Goal: Find specific page/section: Find specific page/section

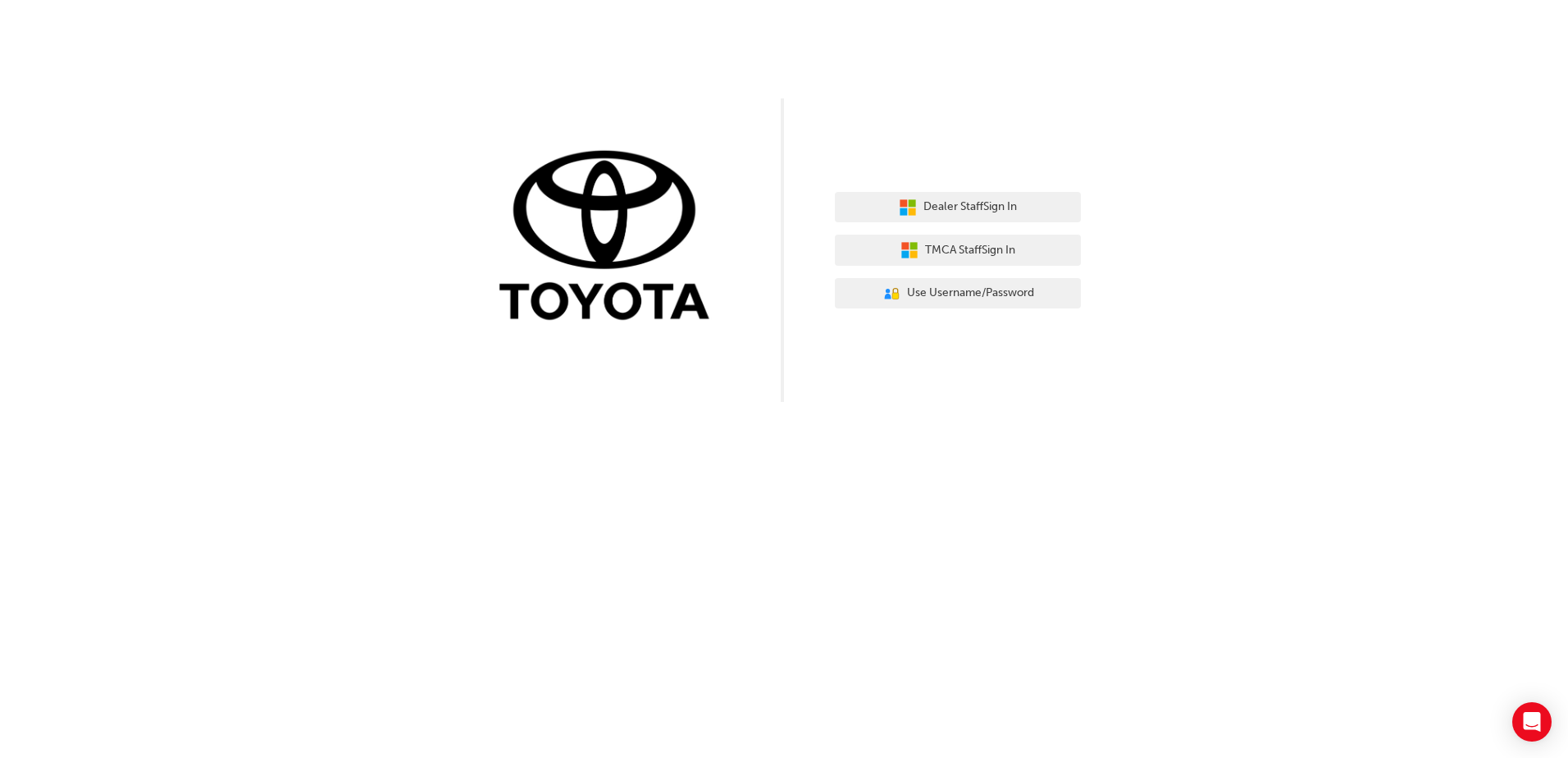
click at [616, 309] on img at bounding box center [610, 237] width 246 height 181
click at [953, 199] on span "Dealer Staff Sign In" at bounding box center [970, 206] width 93 height 19
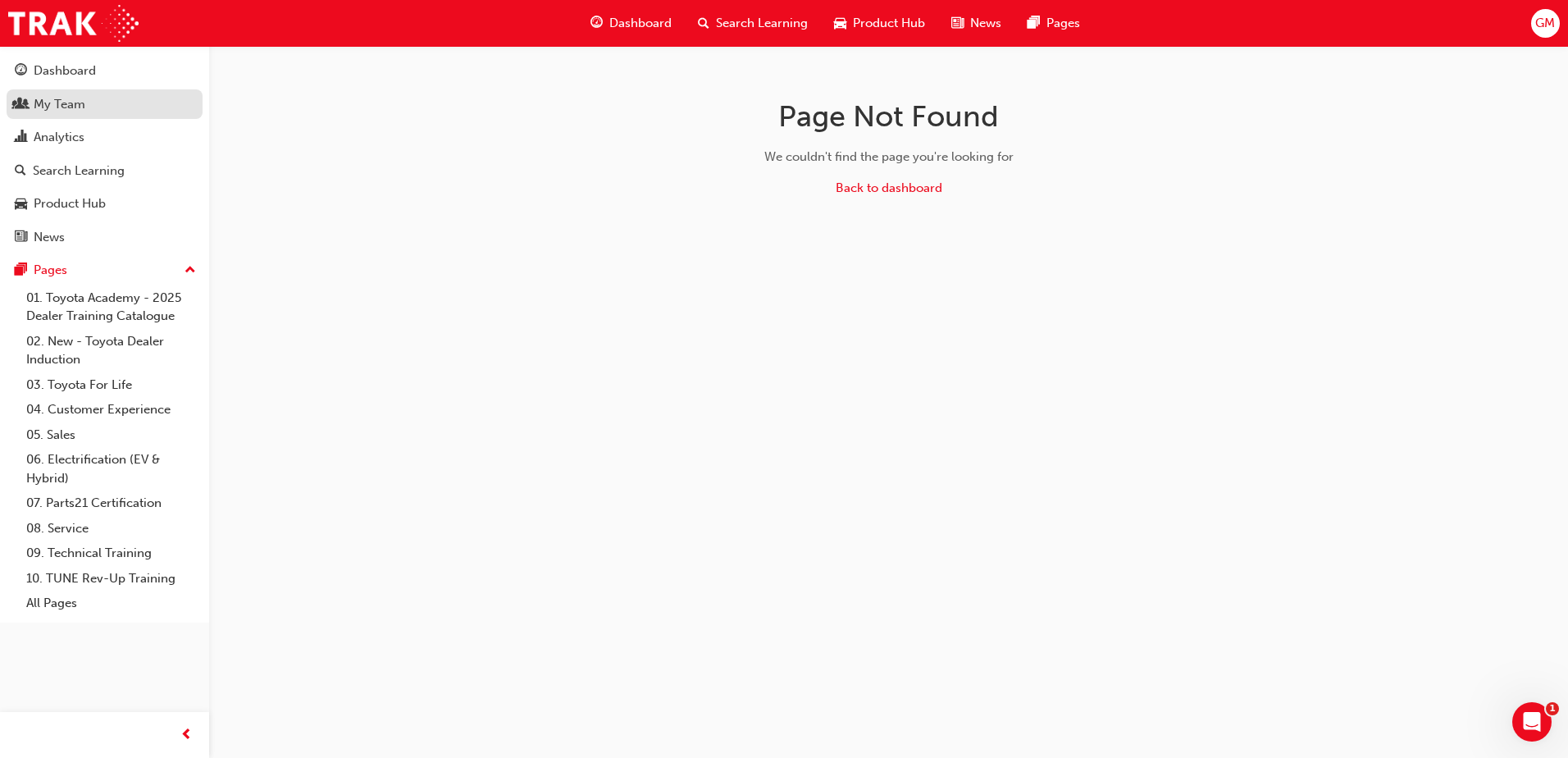
click at [61, 108] on div "My Team" at bounding box center [59, 104] width 52 height 19
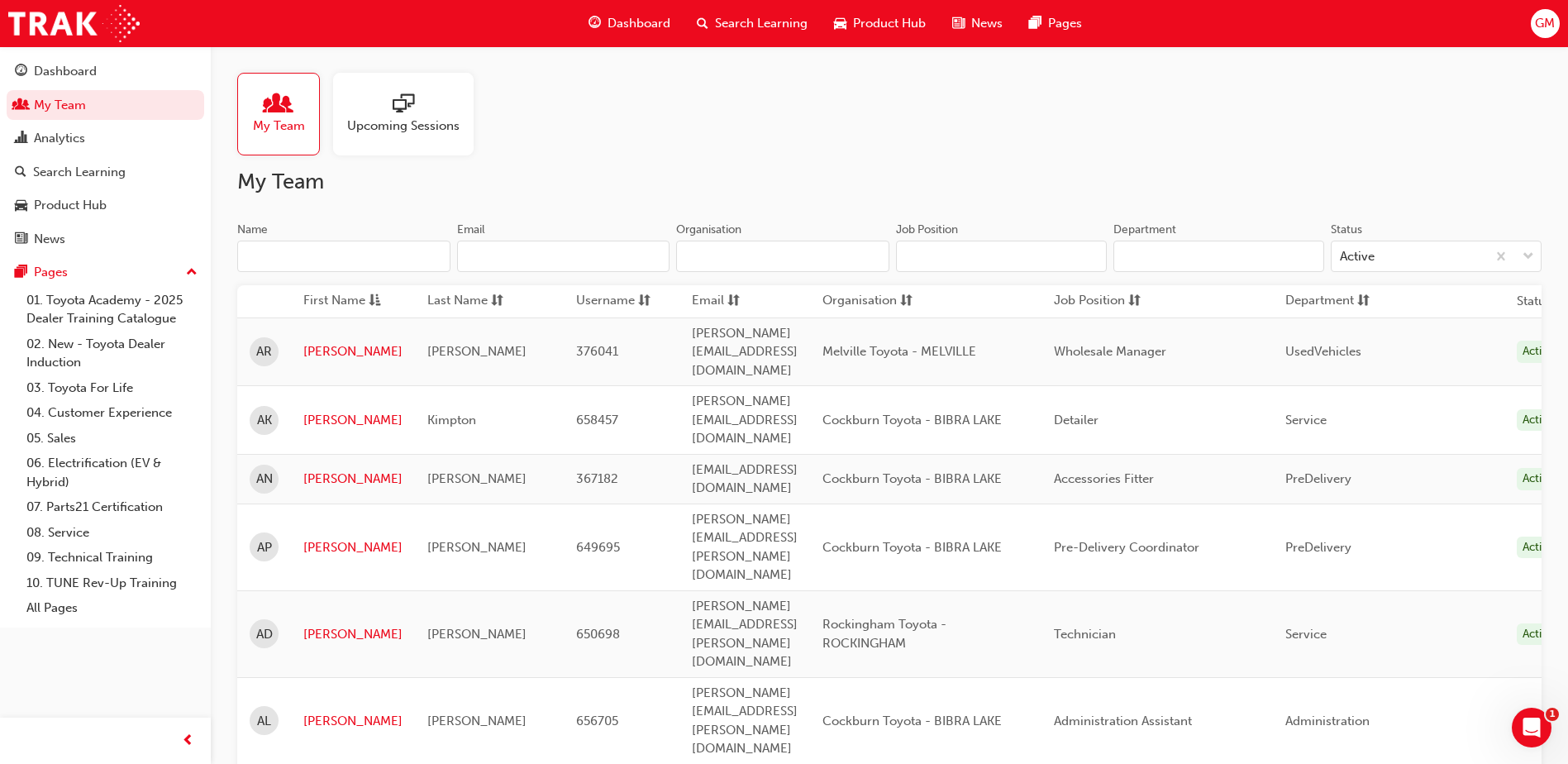
click at [326, 257] on input "Name" at bounding box center [344, 256] width 213 height 31
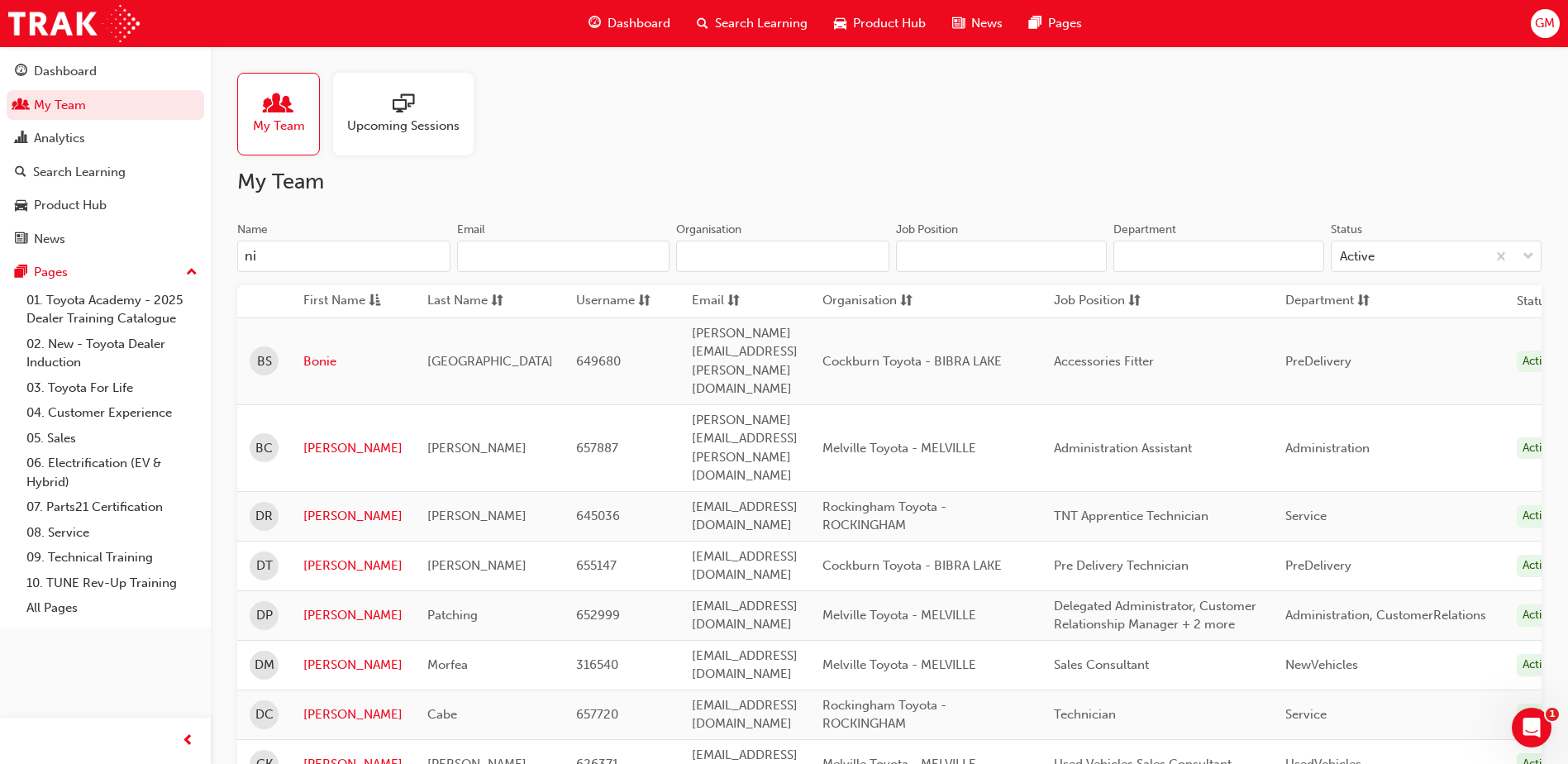
type input "nig"
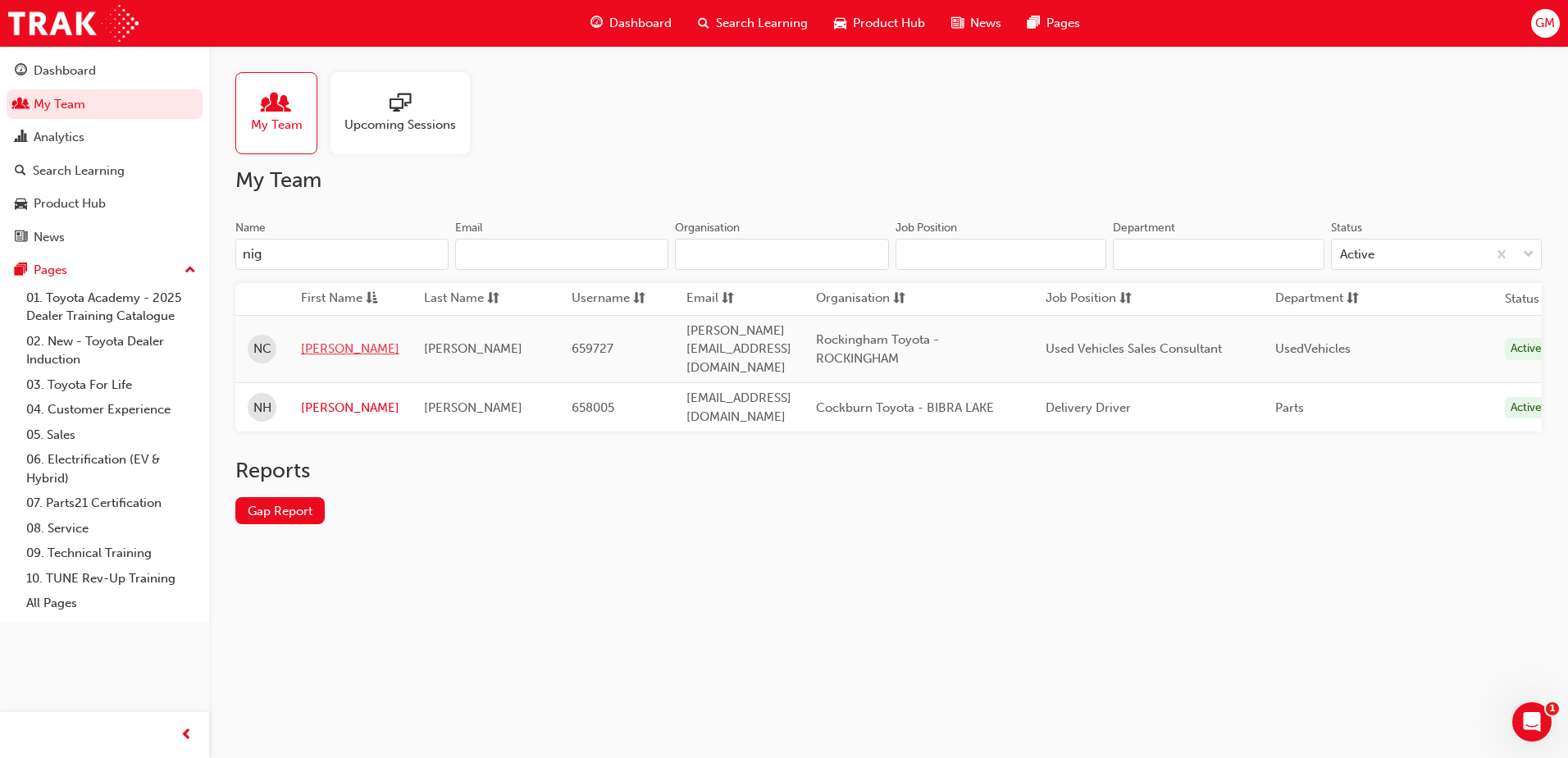
click at [330, 342] on link "Nigel" at bounding box center [350, 349] width 98 height 19
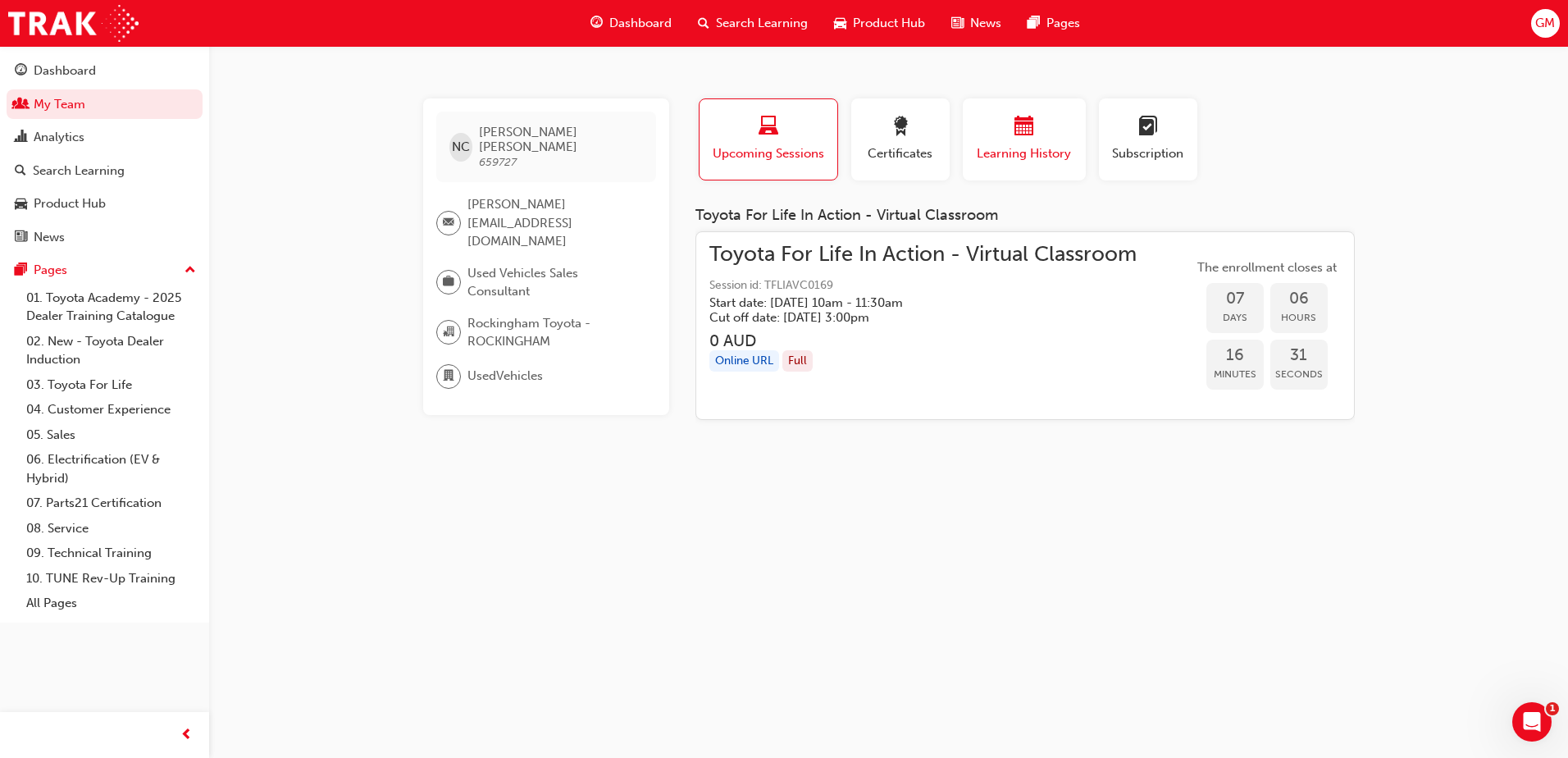
click at [1045, 139] on div "button" at bounding box center [1025, 129] width 98 height 26
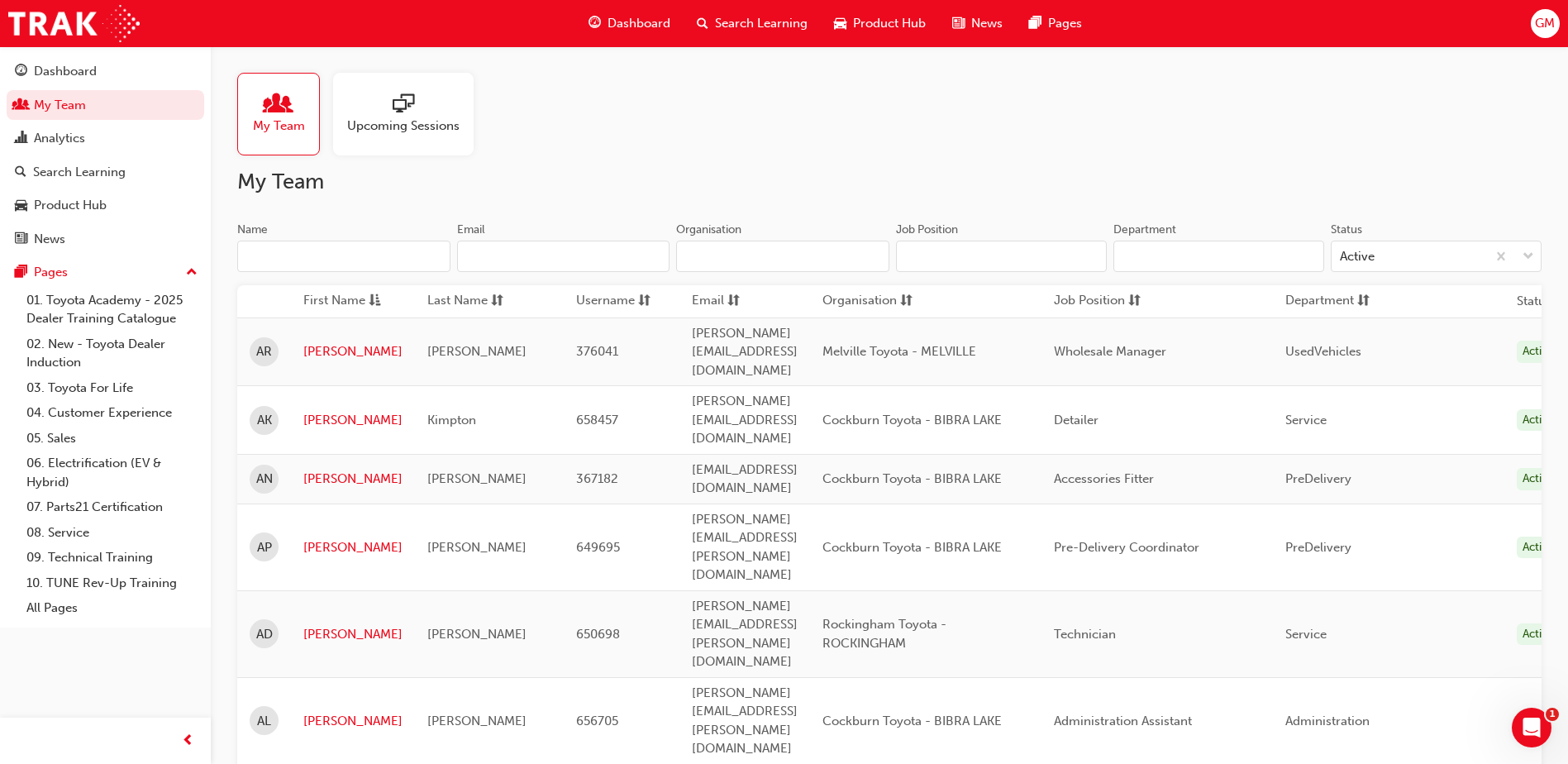
click at [284, 257] on input "Name" at bounding box center [344, 256] width 213 height 31
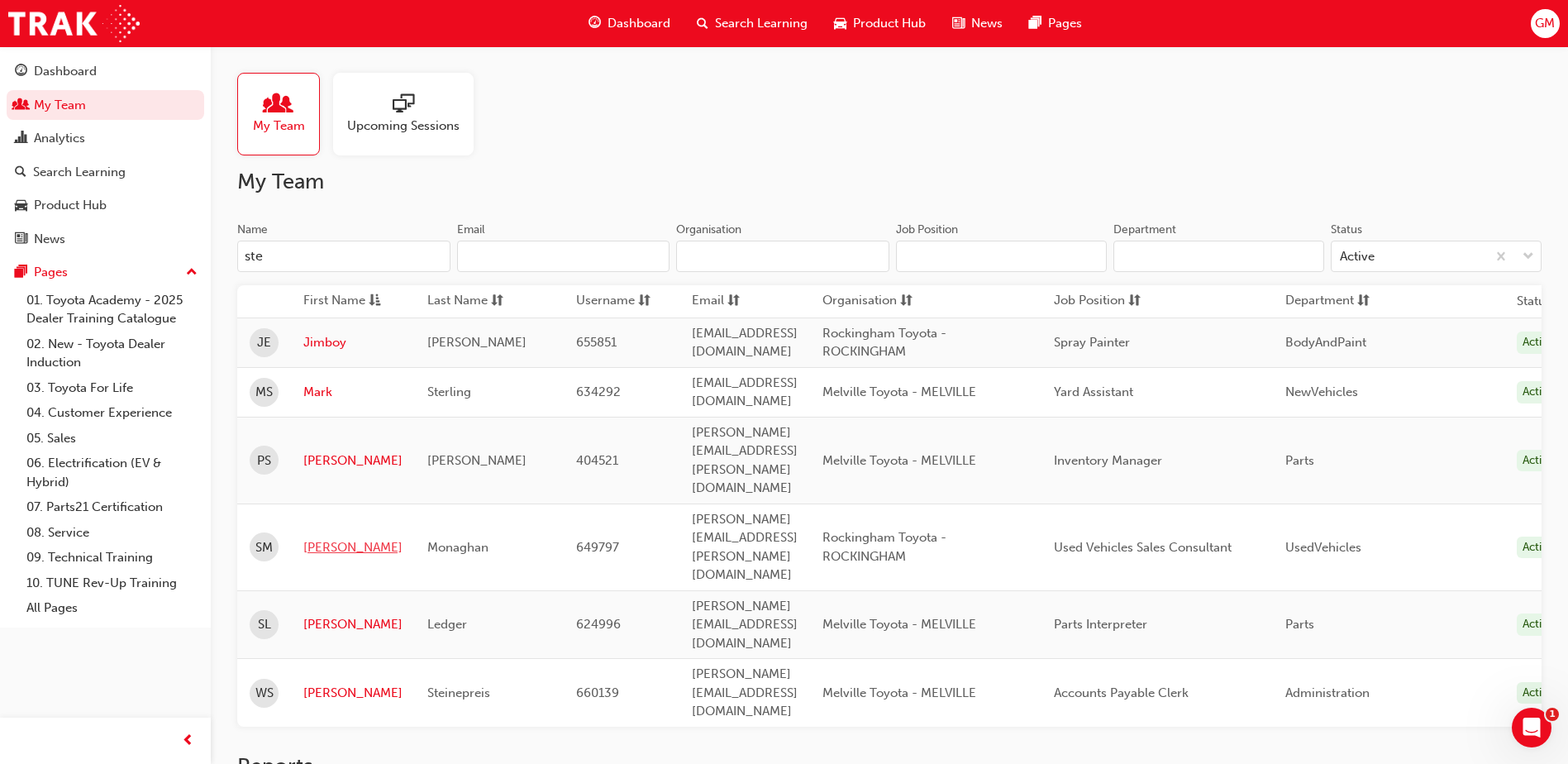
type input "ste"
click at [329, 538] on link "Stephen" at bounding box center [353, 548] width 99 height 19
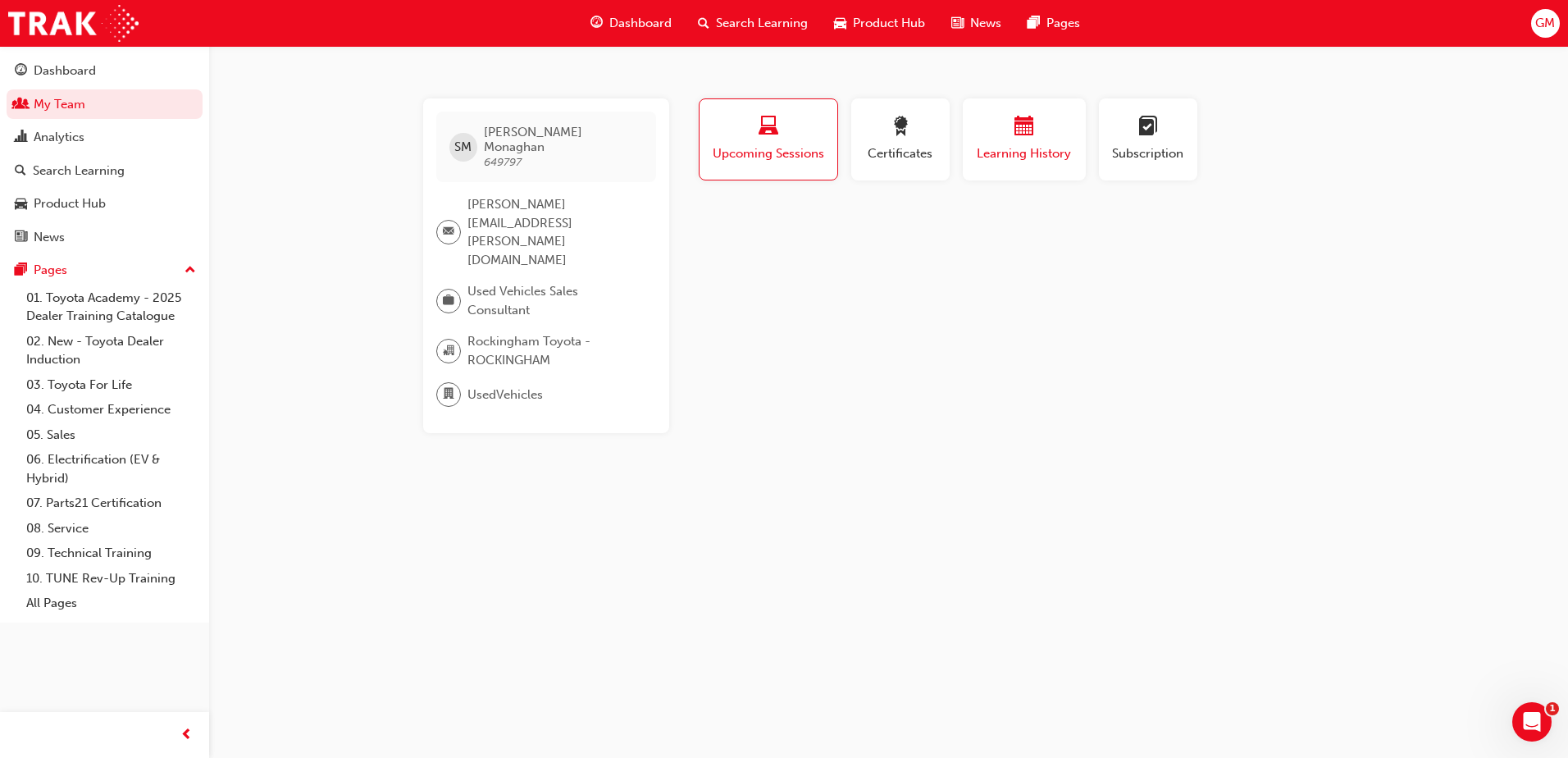
click at [1042, 135] on div "button" at bounding box center [1025, 129] width 98 height 26
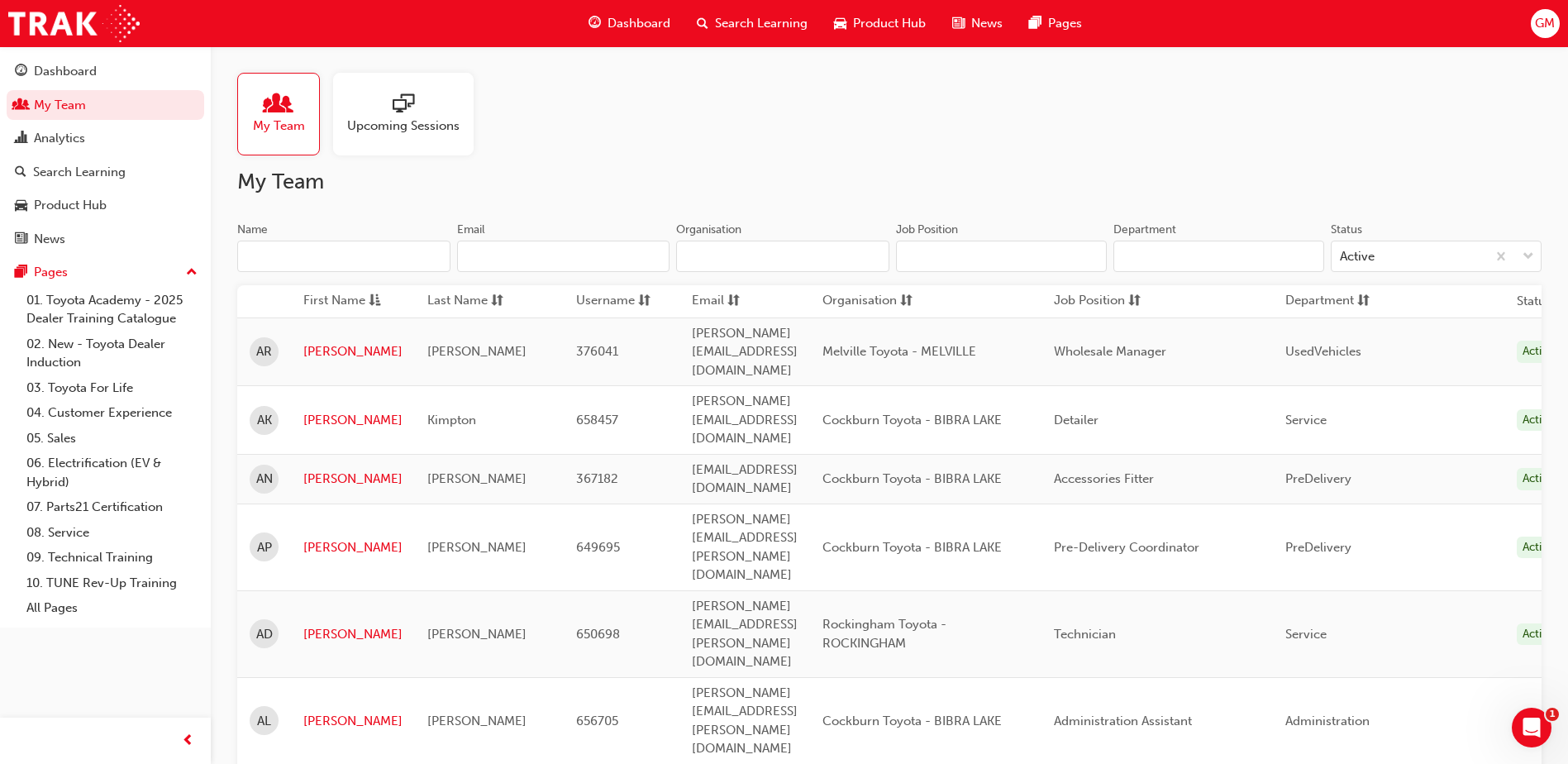
click at [310, 259] on input "Name" at bounding box center [344, 256] width 213 height 31
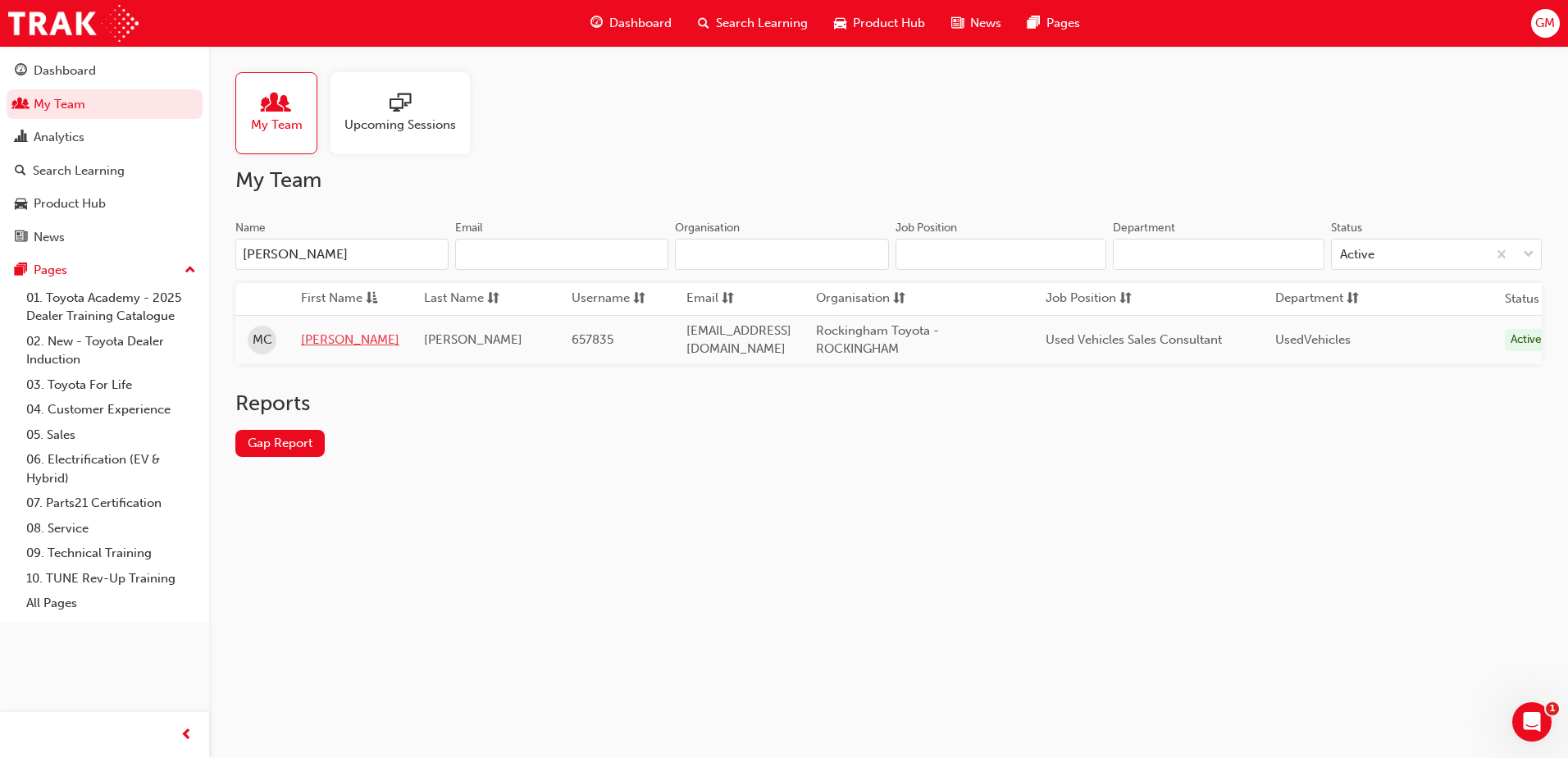
type input "monique"
click at [326, 341] on link "Monique" at bounding box center [350, 339] width 98 height 19
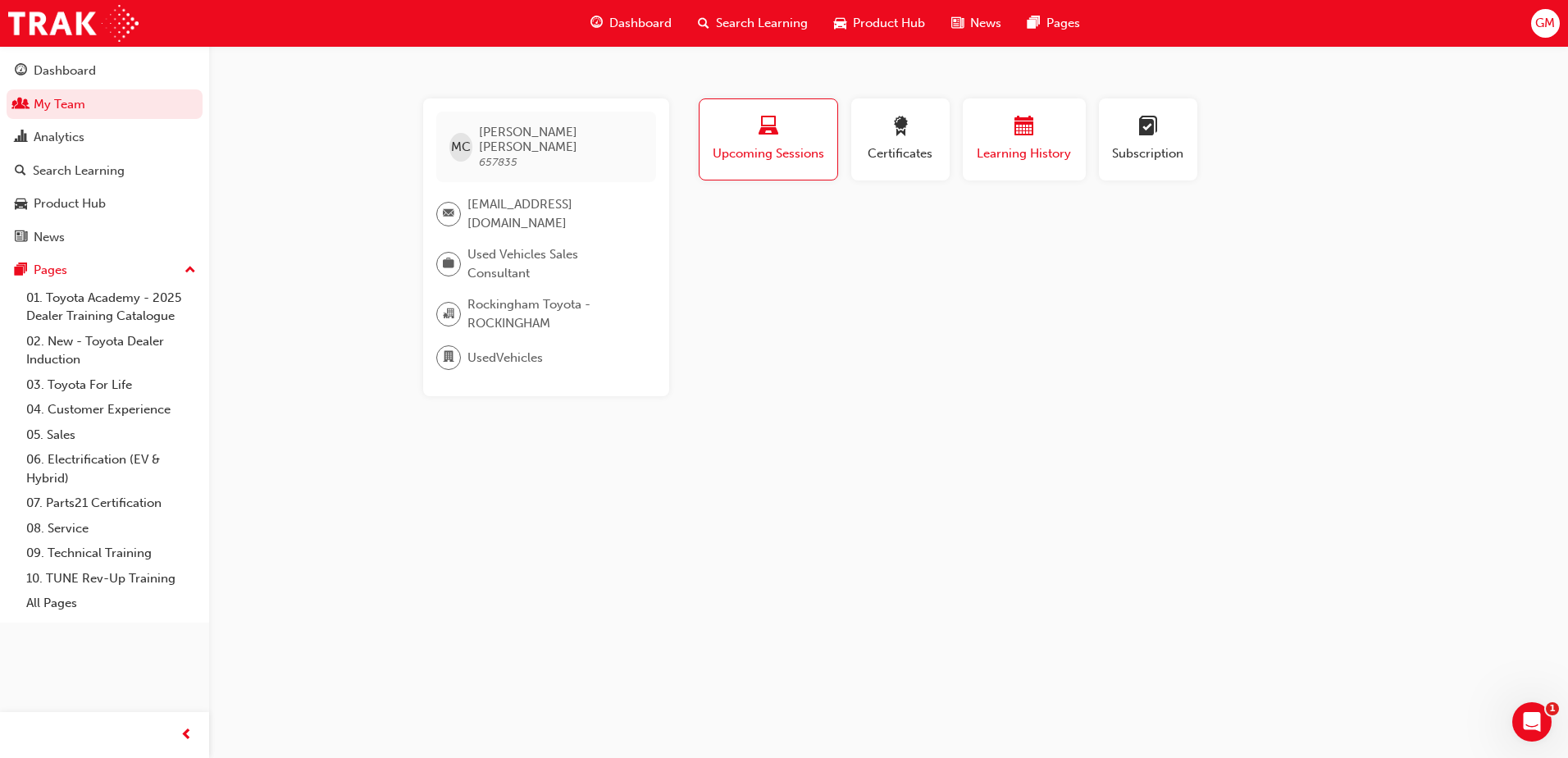
click at [1020, 153] on span "Learning History" at bounding box center [1025, 153] width 98 height 19
